Goal: Task Accomplishment & Management: Use online tool/utility

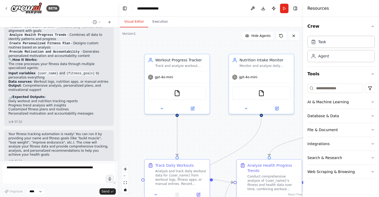
scroll to position [461, 0]
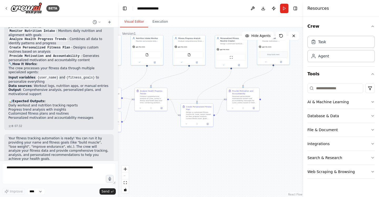
drag, startPoint x: 238, startPoint y: 102, endPoint x: 143, endPoint y: 85, distance: 96.9
click at [138, 85] on div ".deletable-edge-delete-btn { width: 20px; height: 20px; border: 0px solid #ffff…" at bounding box center [210, 111] width 185 height 169
drag, startPoint x: 202, startPoint y: 109, endPoint x: 241, endPoint y: 110, distance: 38.9
click at [241, 112] on div "Design a customized fitness routine for {user_name} based on their progress ana…" at bounding box center [238, 116] width 25 height 8
drag, startPoint x: 235, startPoint y: 115, endPoint x: 194, endPoint y: 132, distance: 44.1
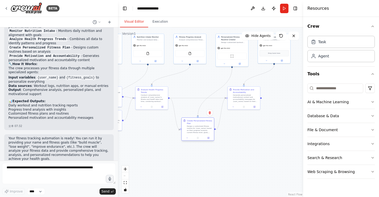
click at [194, 132] on div "Design a customized fitness routine for {user_name} based on their progress ana…" at bounding box center [199, 129] width 25 height 8
click at [228, 155] on div ".deletable-edge-delete-btn { width: 20px; height: 20px; border: 0px solid #ffff…" at bounding box center [210, 111] width 185 height 169
click at [66, 136] on p "Your fitness tracking automation is ready! You can run it by providing your nam…" at bounding box center [58, 148] width 101 height 25
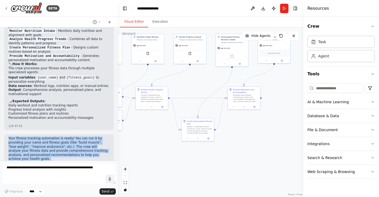
click at [66, 136] on p "Your fitness tracking automation is ready! You can run it by providing your nam…" at bounding box center [58, 148] width 101 height 25
click at [63, 129] on body "BETA Set up a crew that tracks your workouts, monitors nutrition intake, analyz…" at bounding box center [189, 123] width 379 height 247
select select "**"
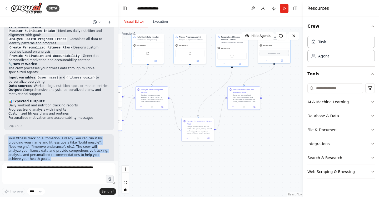
click at [285, 8] on button "Run" at bounding box center [284, 8] width 8 height 9
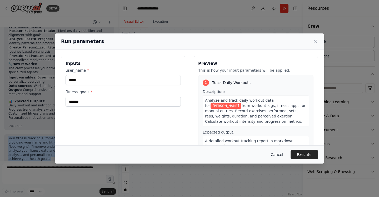
click at [284, 154] on button "Cancel" at bounding box center [276, 154] width 21 height 9
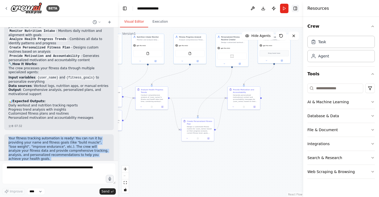
click at [294, 7] on button "Toggle Right Sidebar" at bounding box center [294, 8] width 7 height 7
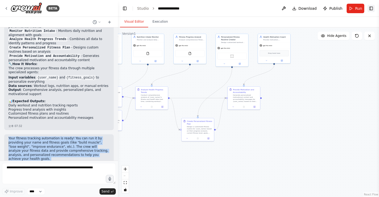
click at [373, 8] on button "Toggle Right Sidebar" at bounding box center [370, 8] width 7 height 7
